Goal: Information Seeking & Learning: Learn about a topic

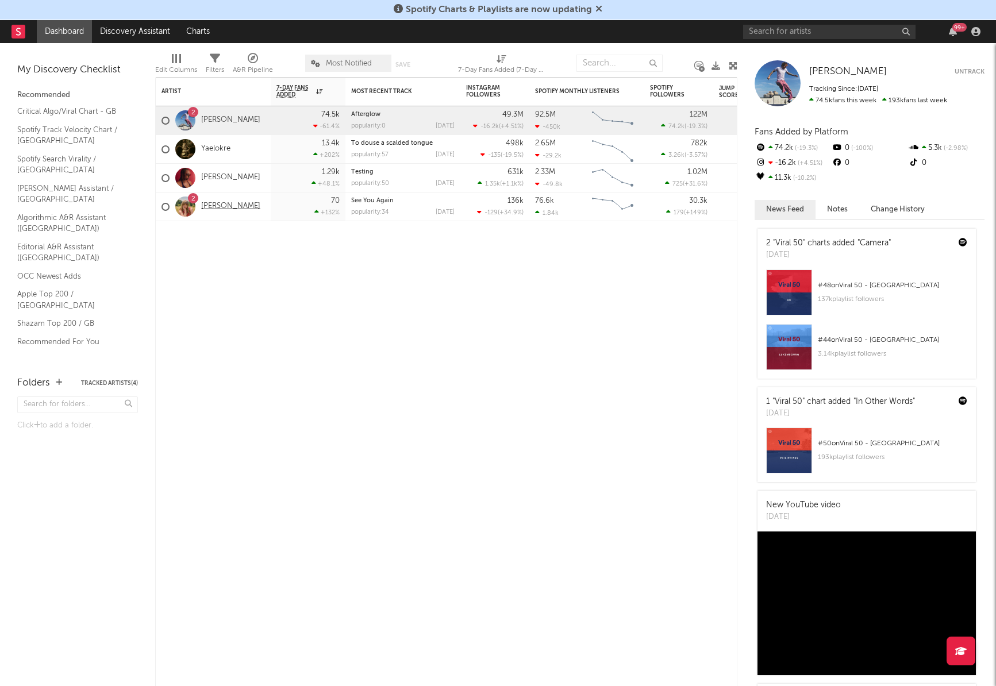
click at [213, 205] on link "[PERSON_NAME]" at bounding box center [230, 207] width 59 height 10
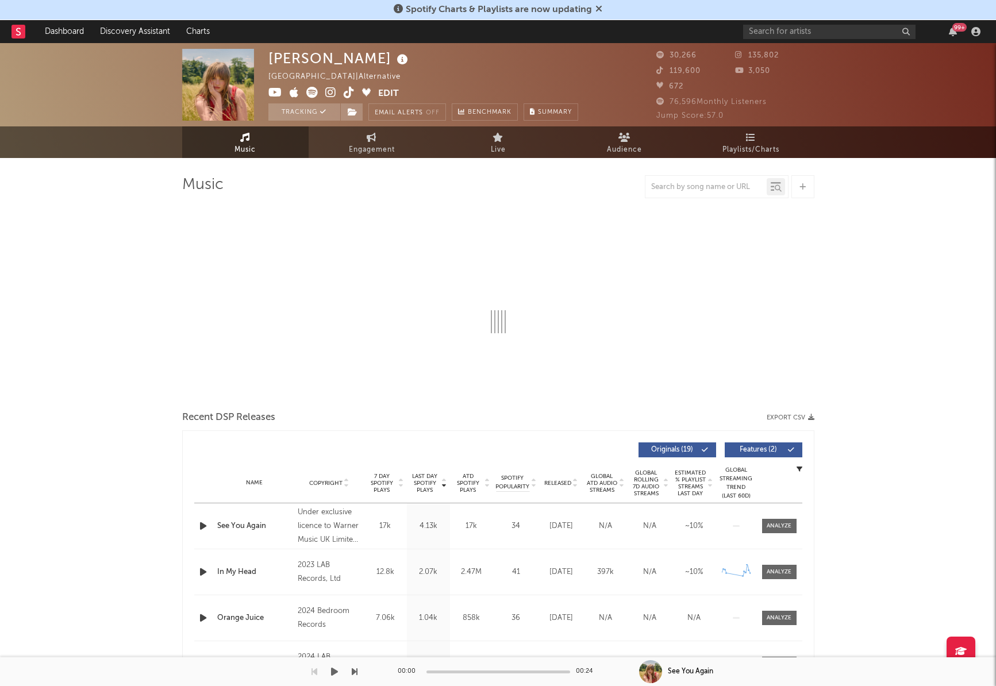
select select "6m"
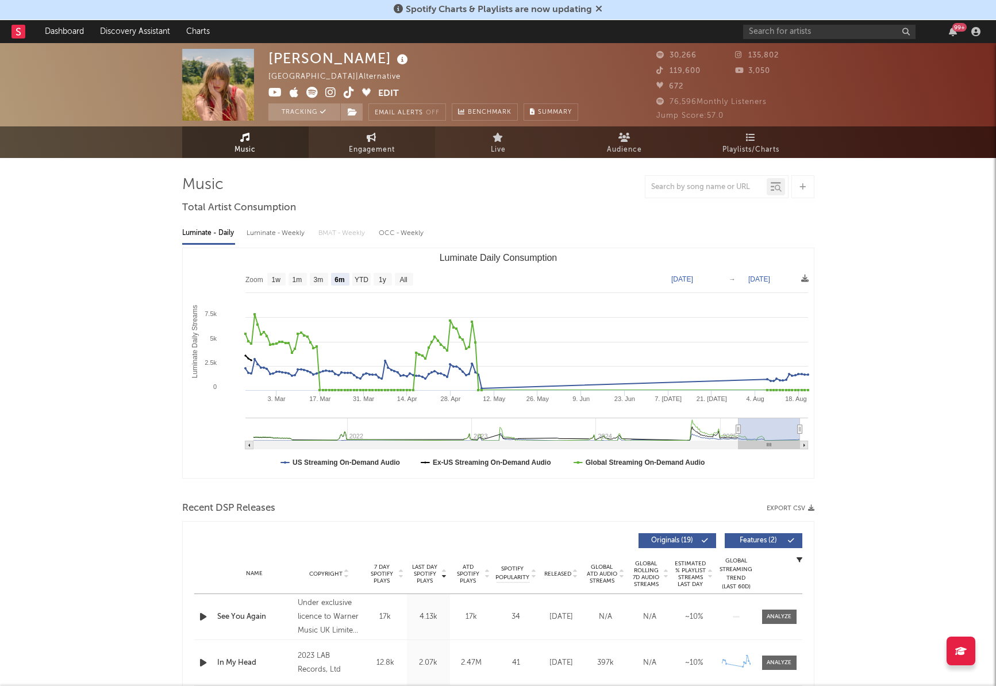
click at [366, 147] on span "Engagement" at bounding box center [372, 150] width 46 height 14
select select "1w"
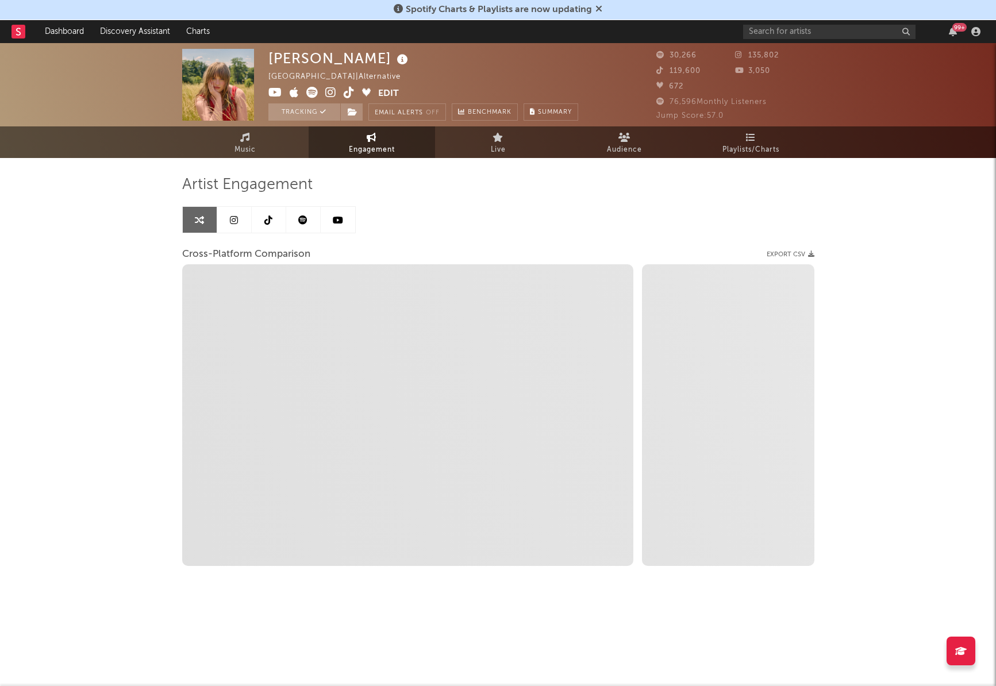
select select "1m"
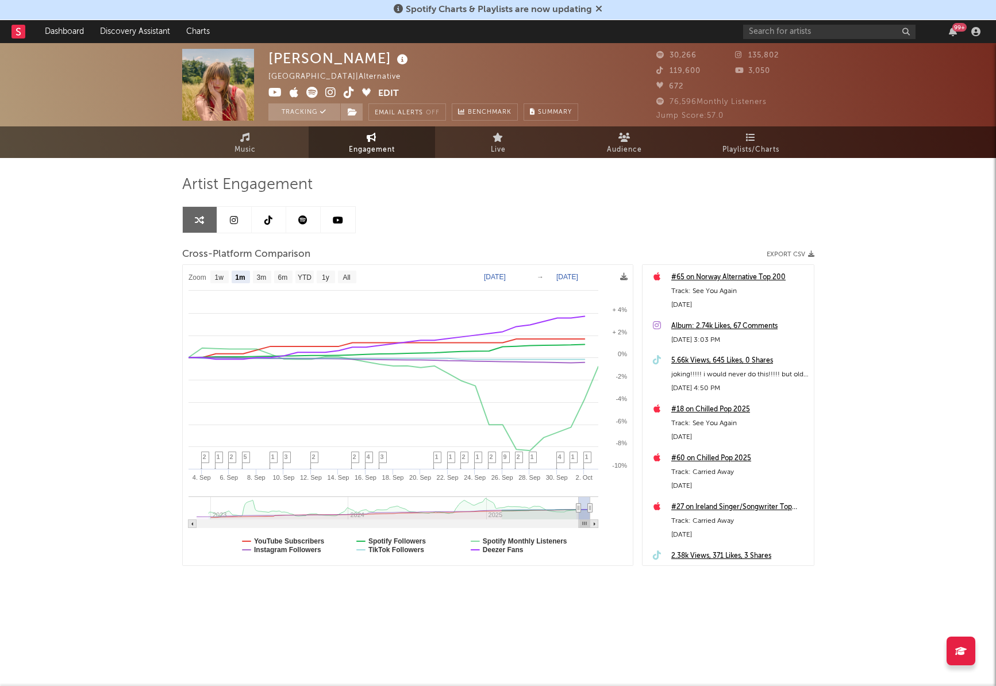
click at [265, 217] on icon at bounding box center [268, 219] width 8 height 9
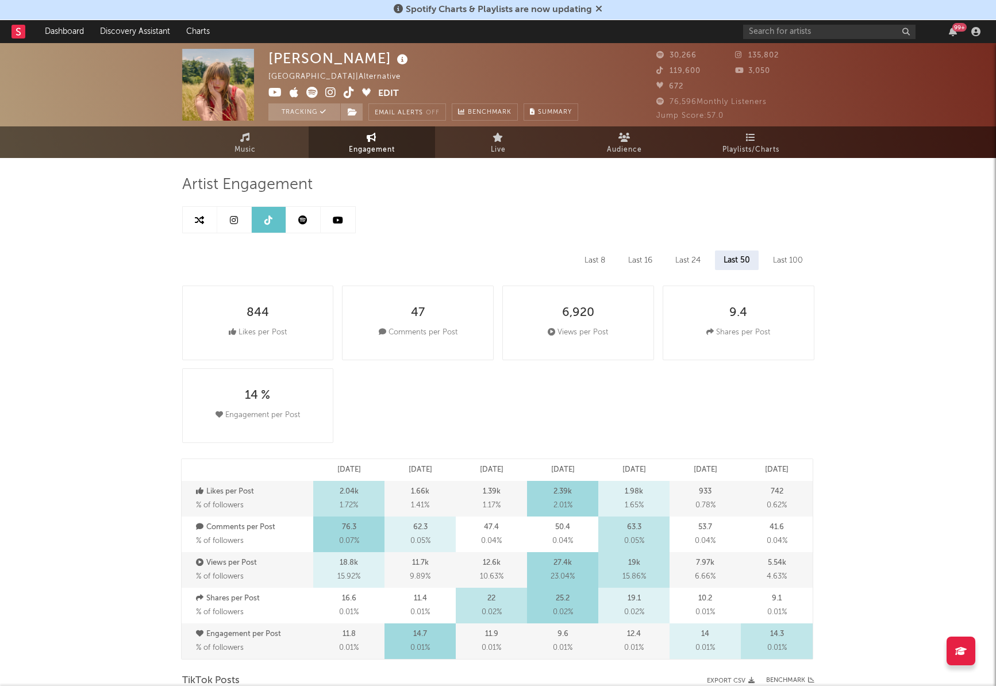
select select "6m"
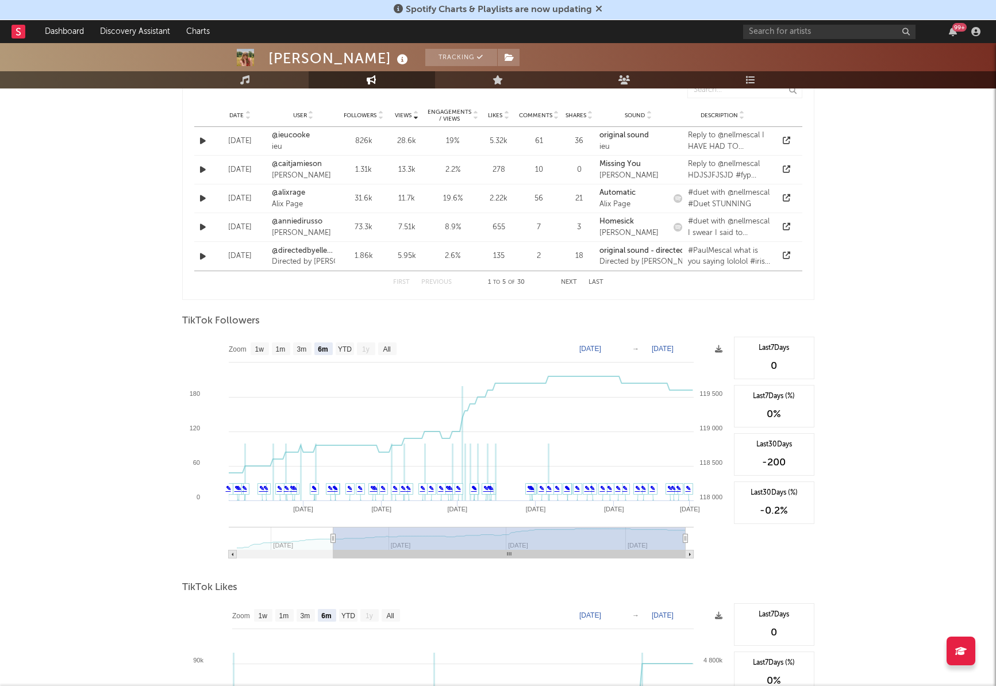
scroll to position [1119, 0]
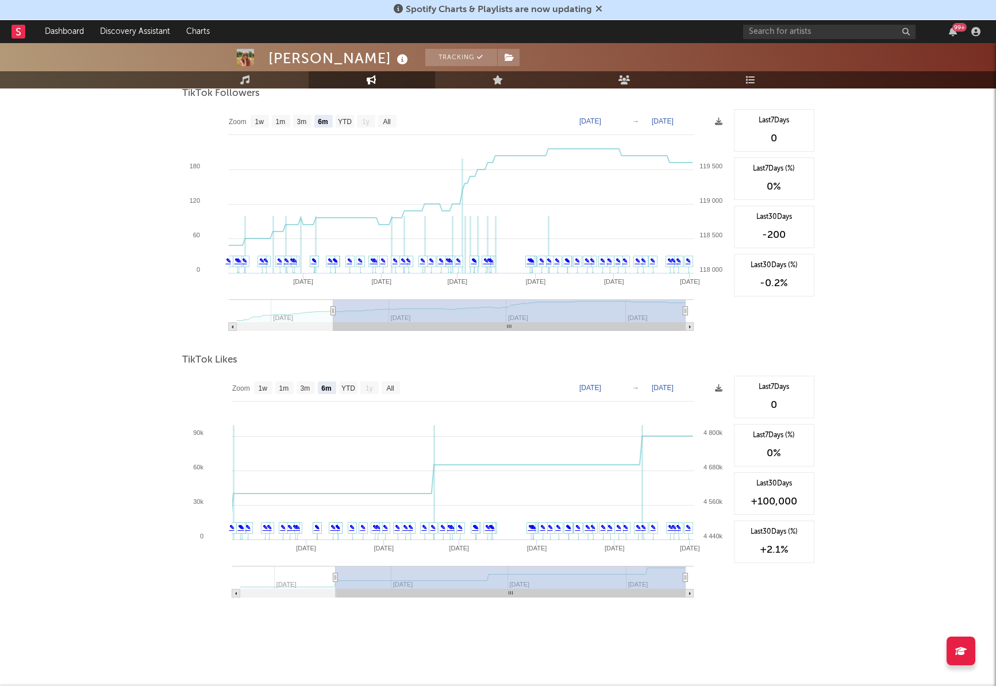
click at [601, 389] on text "[DATE]" at bounding box center [590, 388] width 22 height 8
click at [605, 387] on input "[DATE]" at bounding box center [595, 387] width 53 height 11
click at [622, 385] on input "[DATE]" at bounding box center [595, 387] width 53 height 11
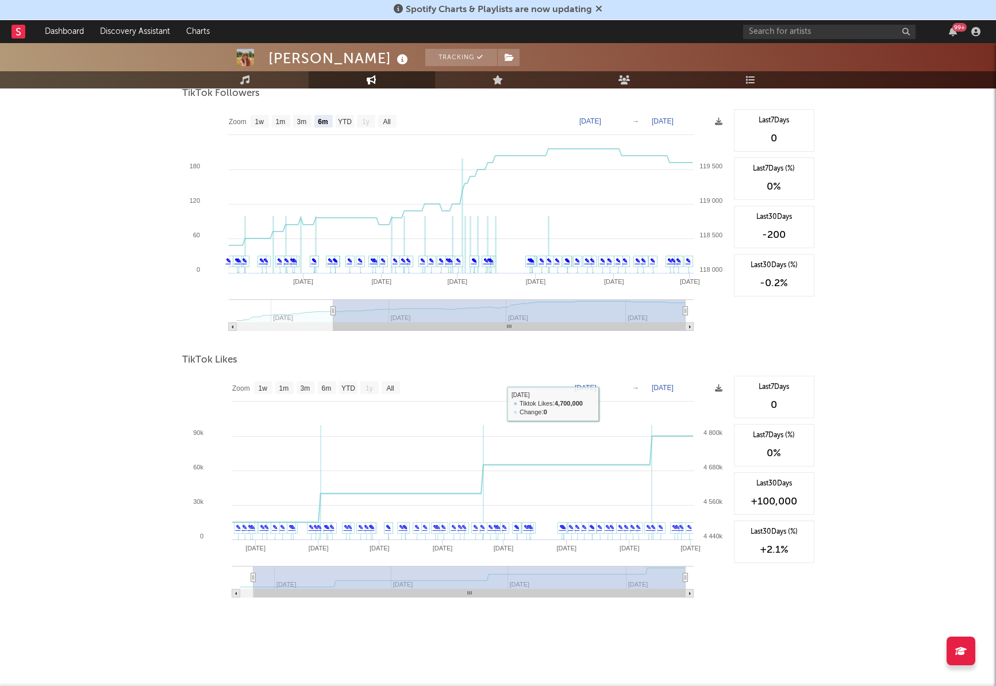
click at [596, 391] on text "[DATE]" at bounding box center [585, 388] width 22 height 8
click at [619, 385] on input "[DATE]" at bounding box center [592, 387] width 53 height 11
type input "[DATE]"
click at [345, 388] on text "YTD" at bounding box center [348, 388] width 14 height 8
select select "YTD"
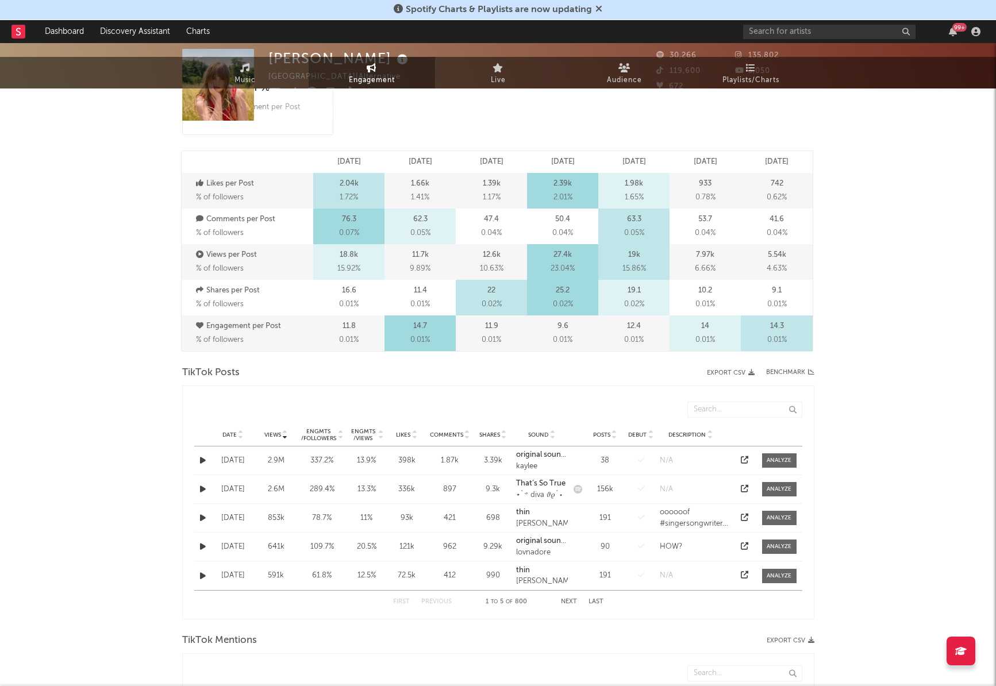
scroll to position [0, 0]
